Goal: Find specific page/section: Find specific page/section

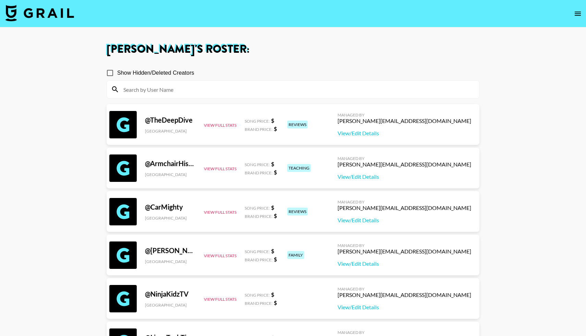
click at [56, 22] on link at bounding box center [39, 14] width 69 height 18
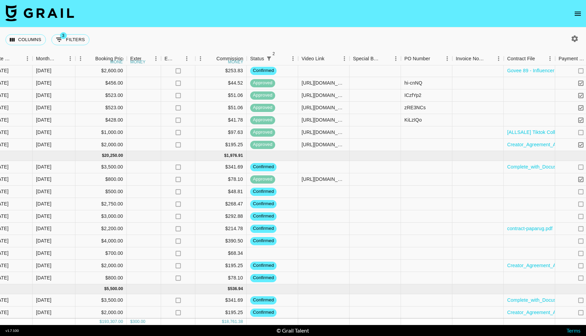
scroll to position [907, 392]
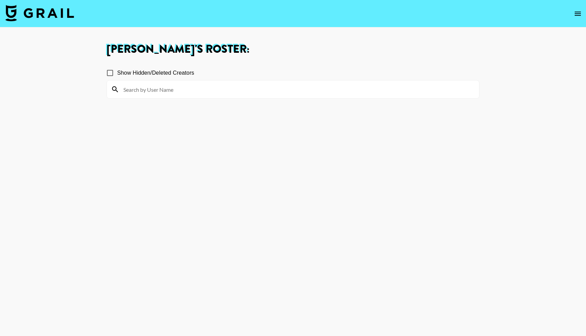
scroll to position [2837, 0]
